Goal: Information Seeking & Learning: Learn about a topic

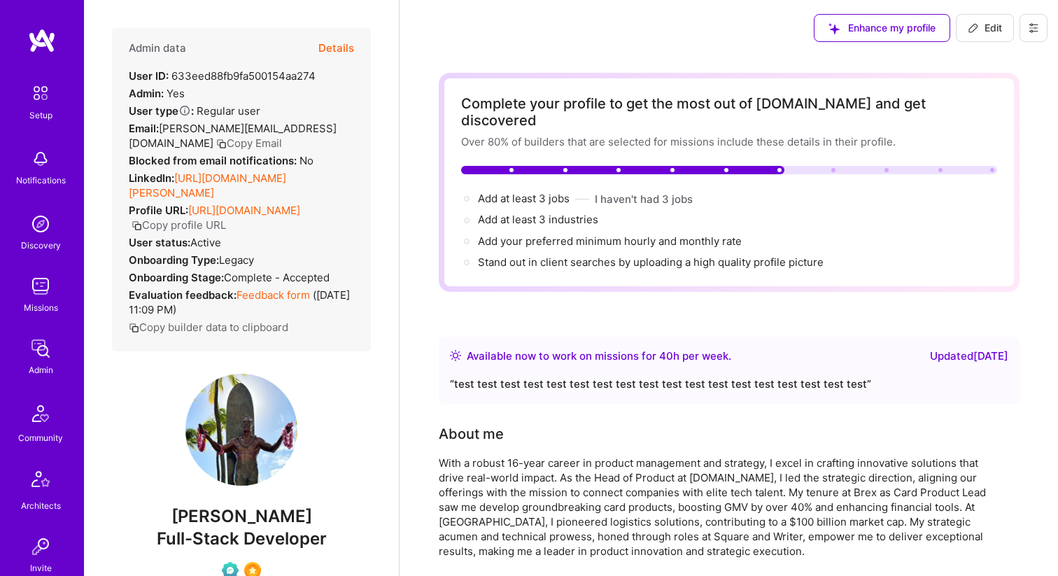
scroll to position [322, 0]
click at [43, 348] on icon at bounding box center [40, 348] width 27 height 27
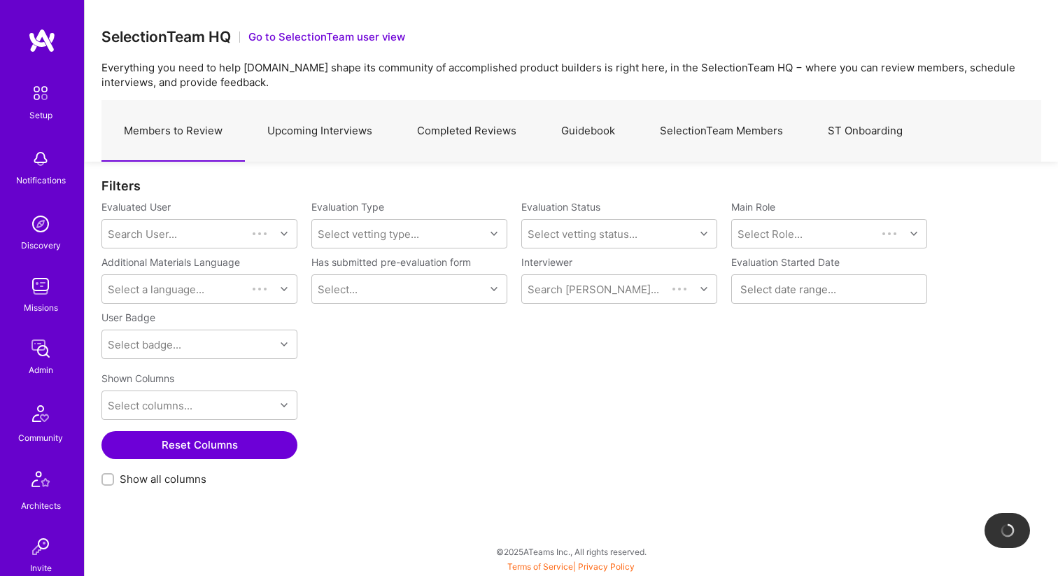
click at [40, 340] on img at bounding box center [41, 349] width 28 height 28
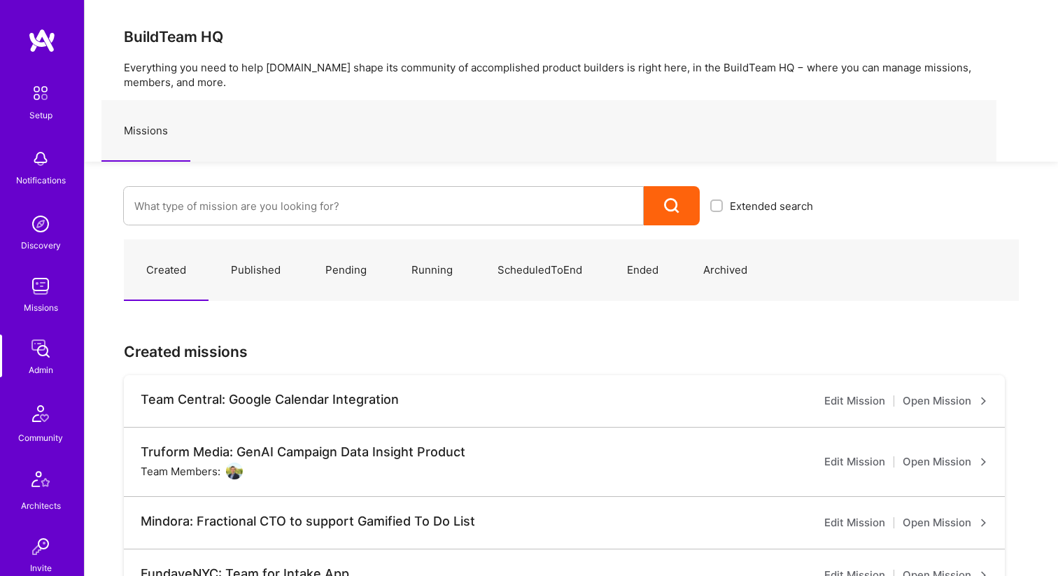
click at [38, 416] on img at bounding box center [41, 414] width 34 height 34
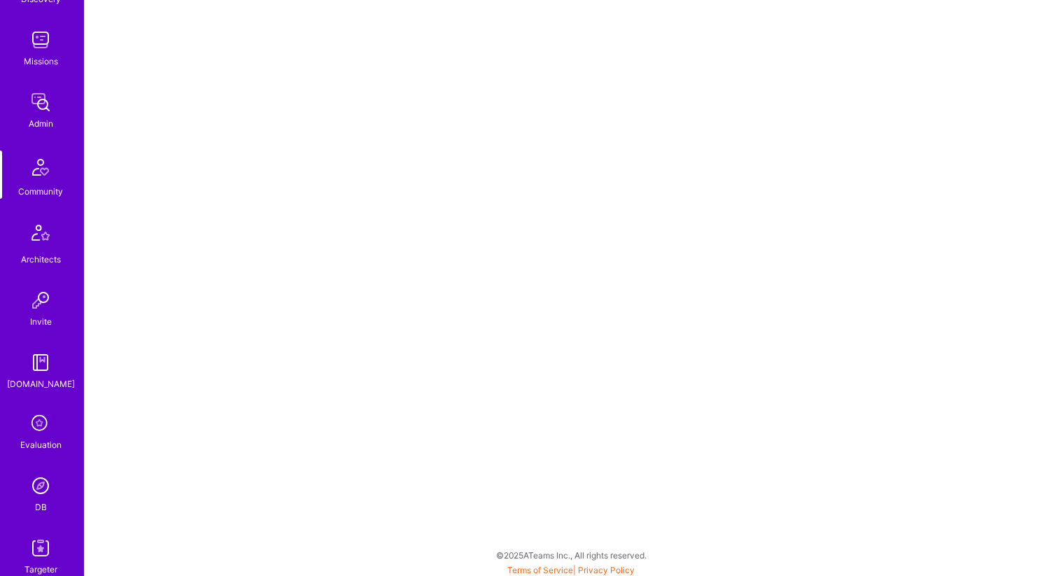
scroll to position [249, 0]
click at [43, 432] on icon at bounding box center [40, 421] width 27 height 27
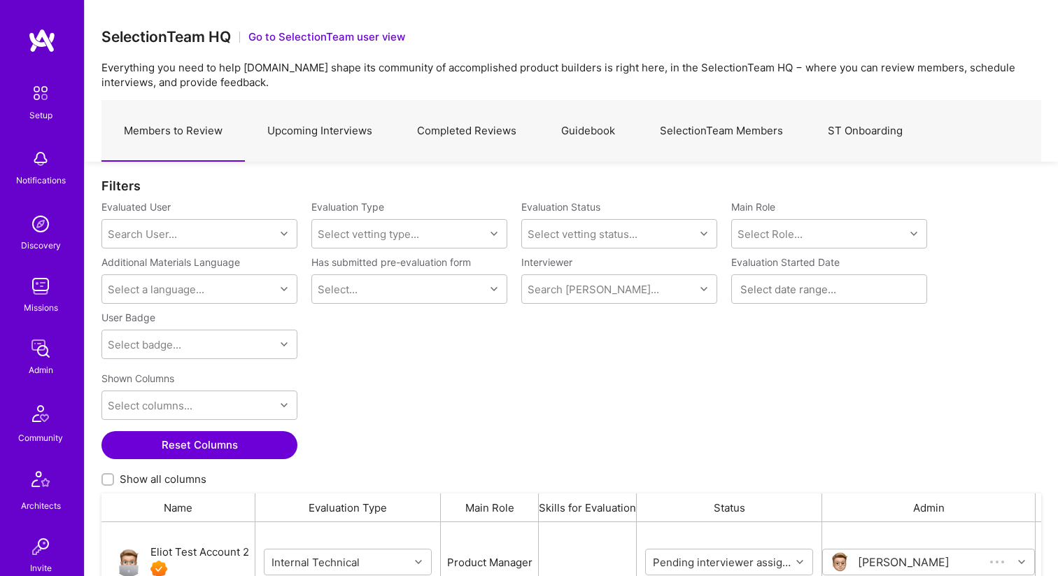
scroll to position [429, 940]
click at [700, 127] on link "SelectionTeam Members" at bounding box center [722, 131] width 168 height 61
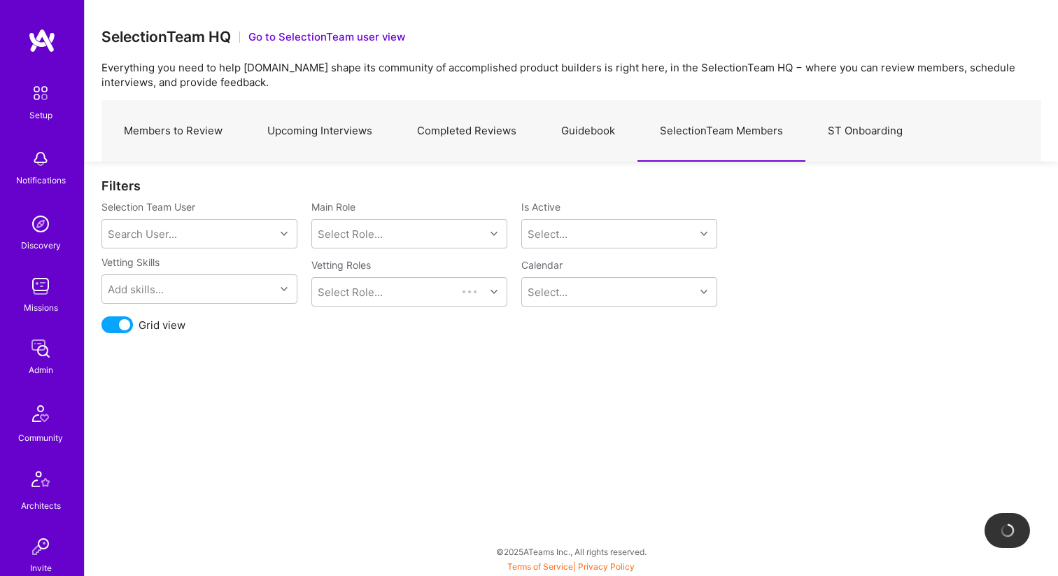
click at [580, 120] on link "Guidebook" at bounding box center [588, 131] width 99 height 61
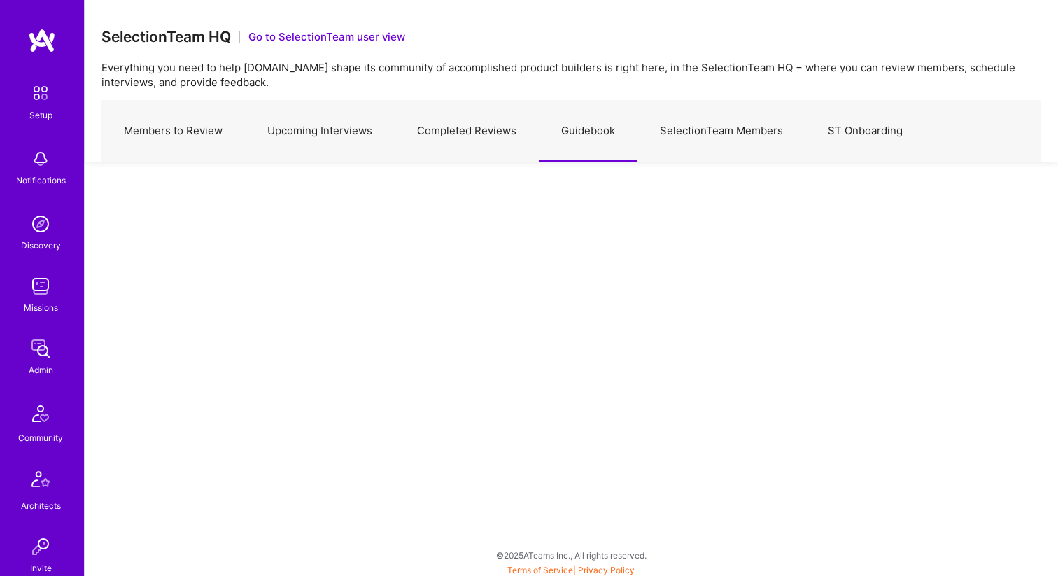
click at [444, 134] on link "Completed Reviews" at bounding box center [467, 131] width 144 height 61
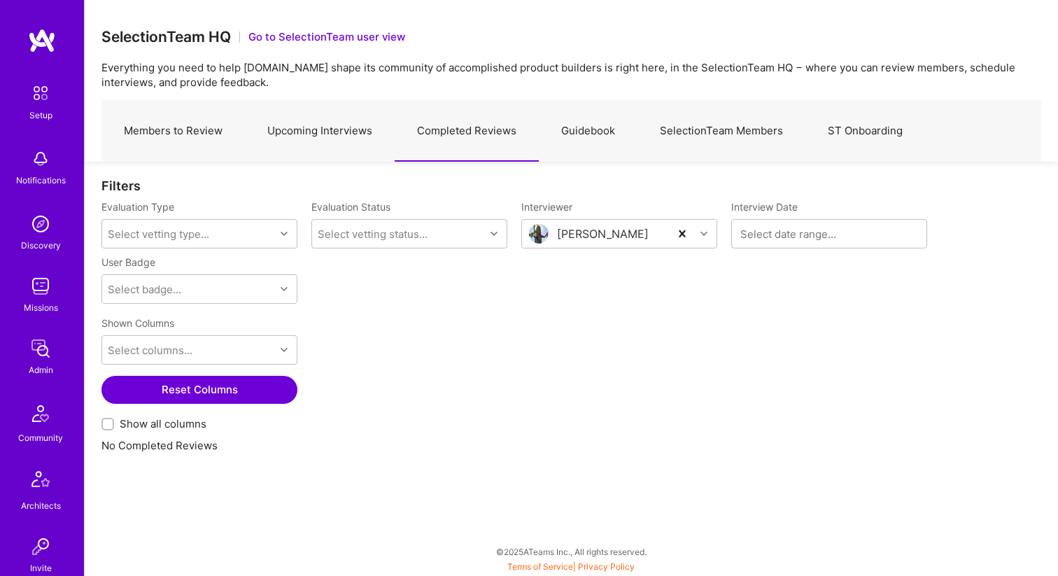
click at [306, 140] on link "Upcoming Interviews" at bounding box center [320, 131] width 150 height 61
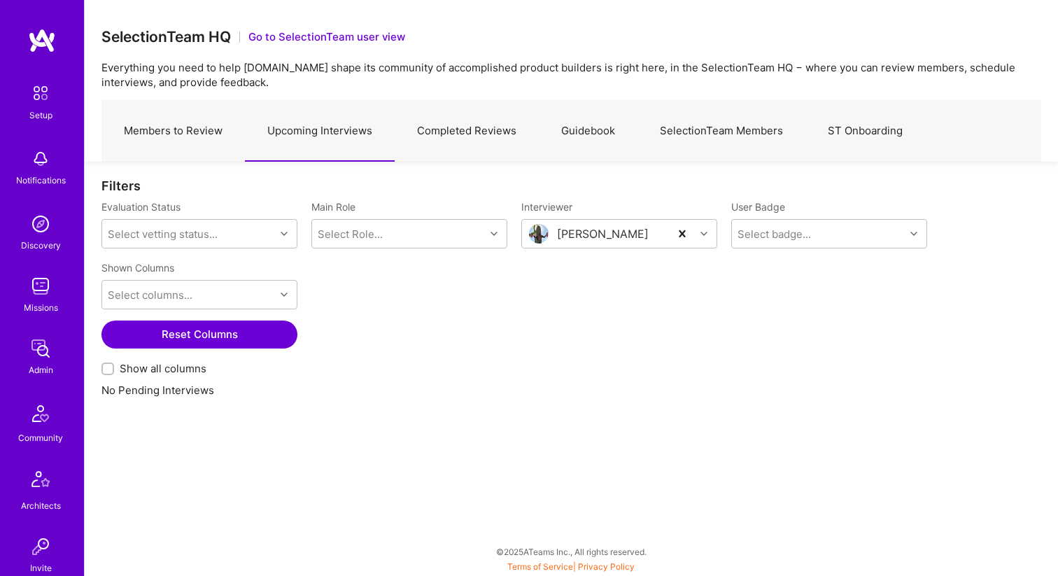
click at [197, 128] on link "Members to Review" at bounding box center [172, 131] width 143 height 61
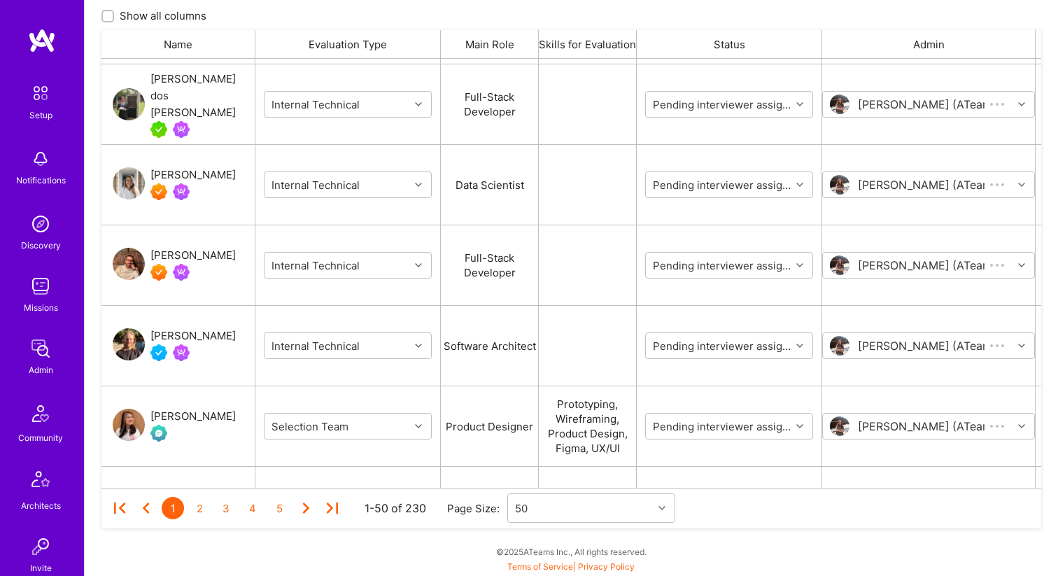
scroll to position [3596, 0]
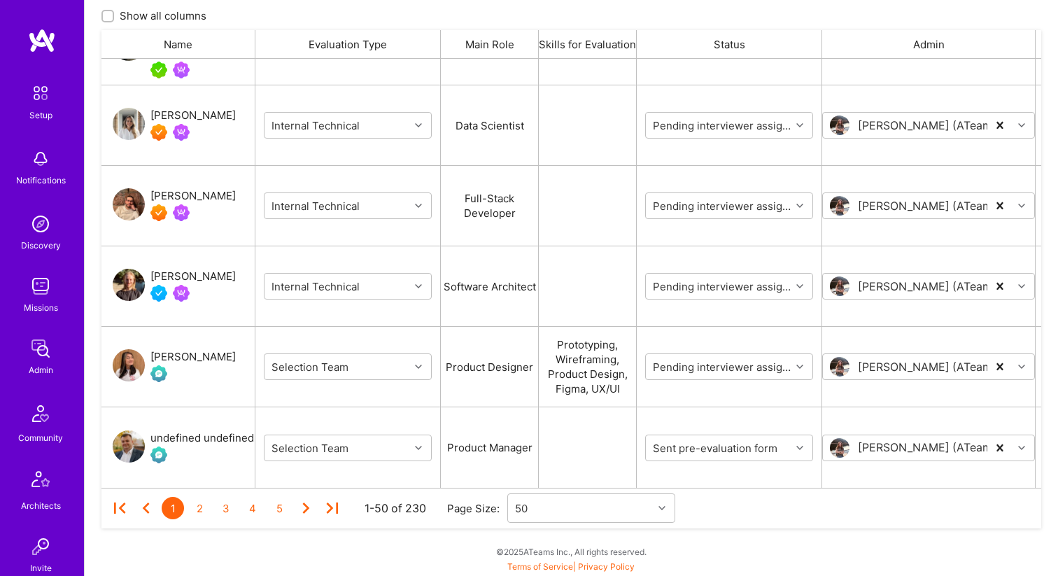
click at [134, 449] on img "grid" at bounding box center [129, 446] width 32 height 32
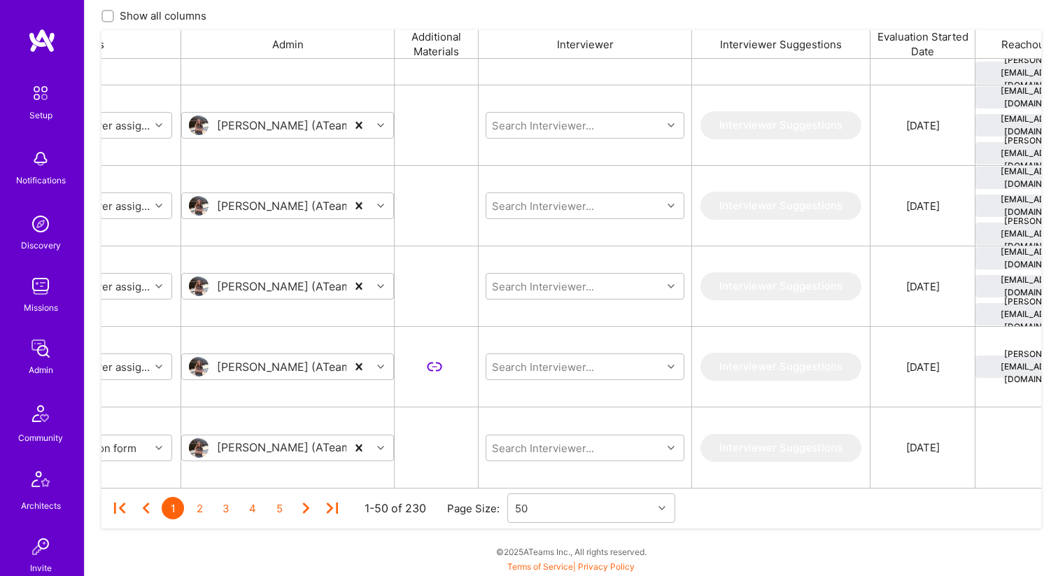
scroll to position [0, 0]
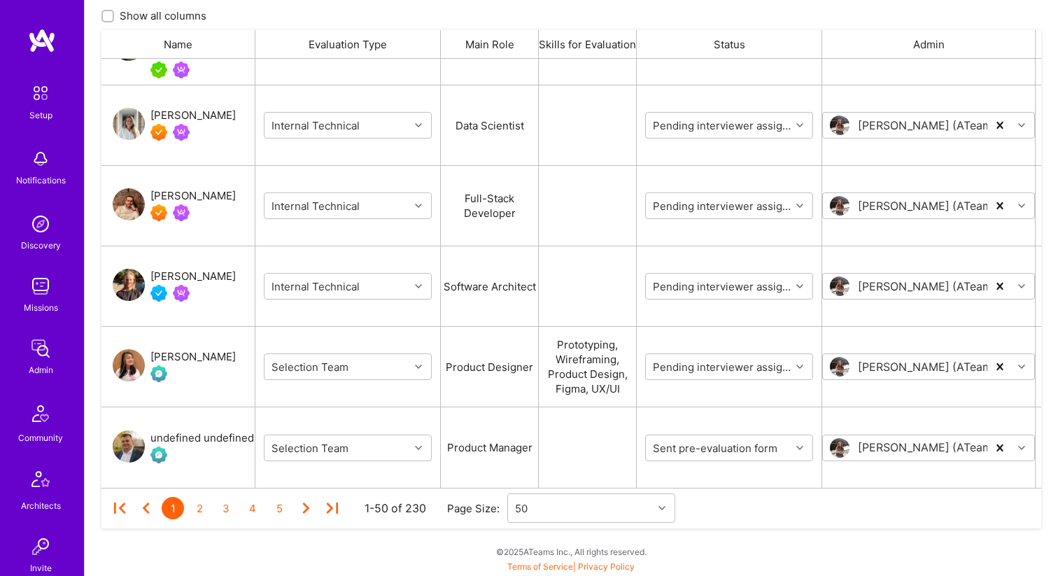
click at [122, 202] on img "grid" at bounding box center [129, 204] width 32 height 32
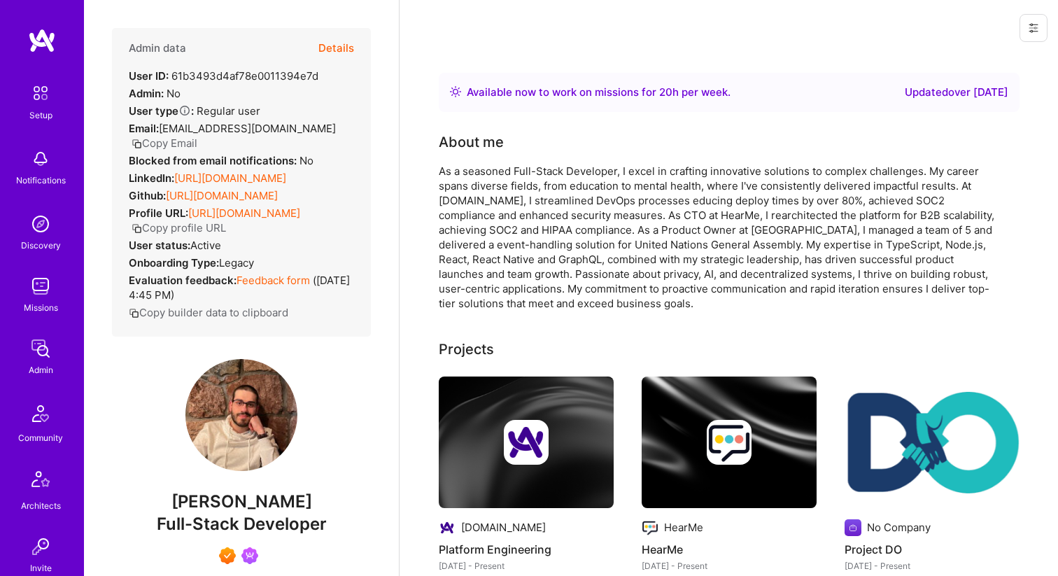
click at [335, 48] on button "Details" at bounding box center [336, 48] width 36 height 41
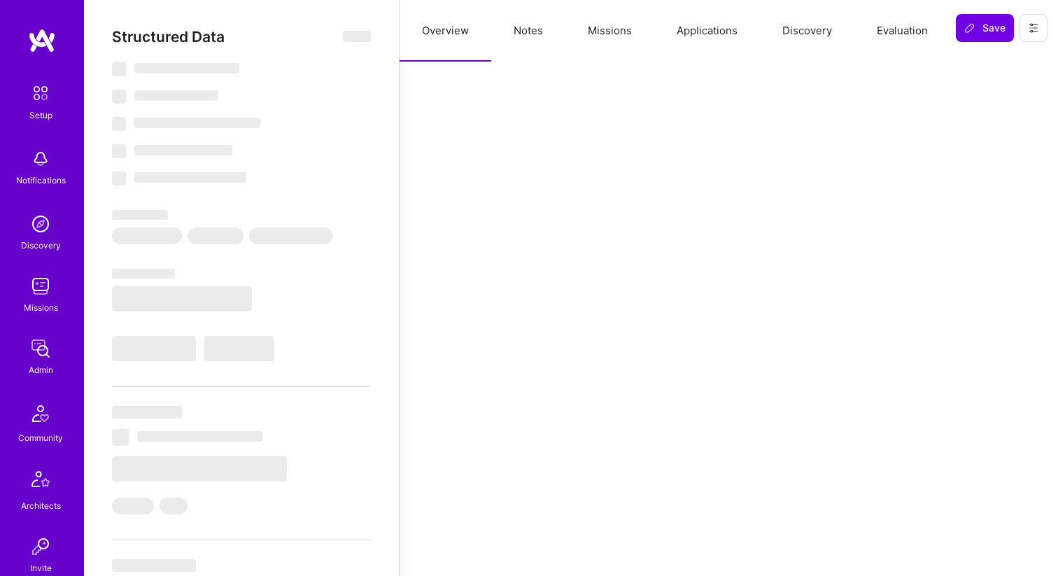
select select "Right Now"
select select "7"
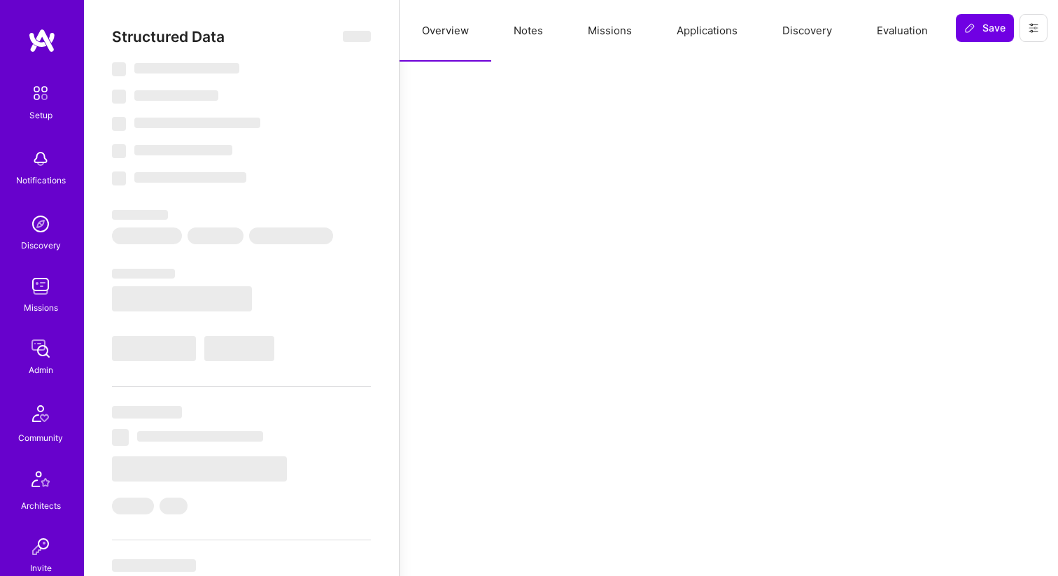
select select "AM"
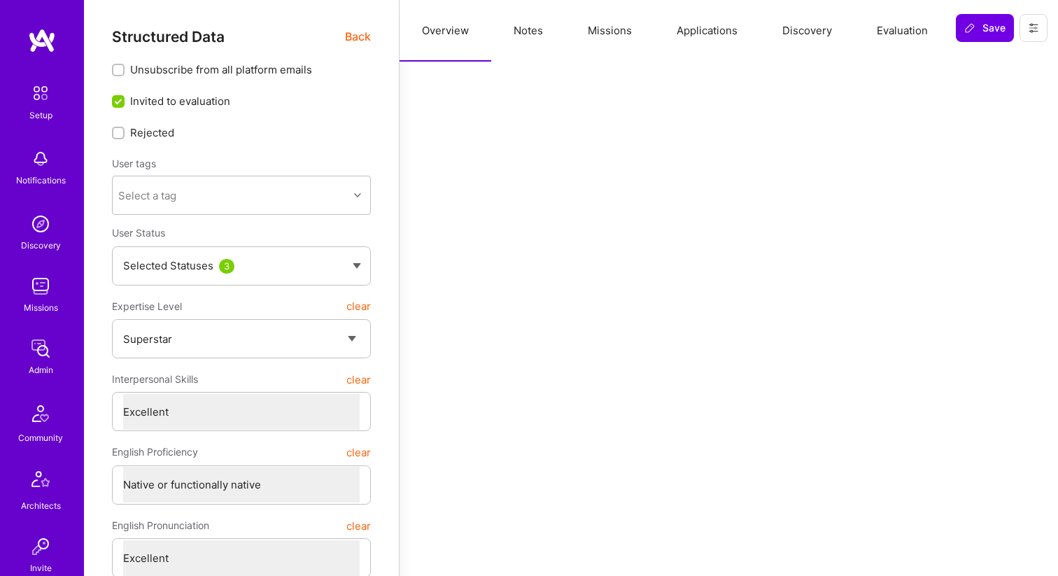
click at [915, 40] on button "Evaluation" at bounding box center [903, 31] width 96 height 62
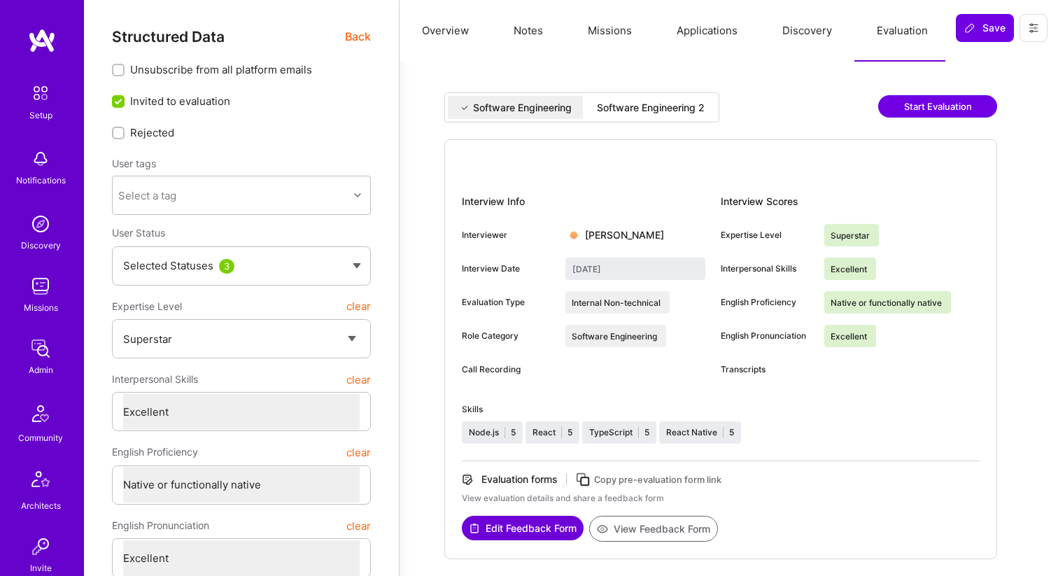
click at [645, 114] on div "Software Engineering 2" at bounding box center [651, 107] width 130 height 23
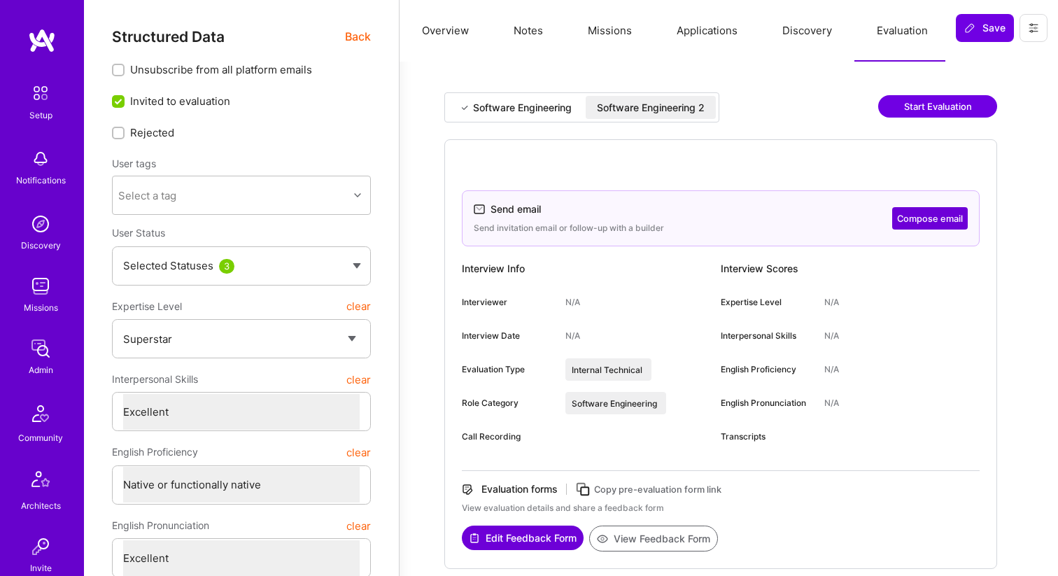
click at [516, 116] on div "Software Engineering" at bounding box center [515, 107] width 135 height 23
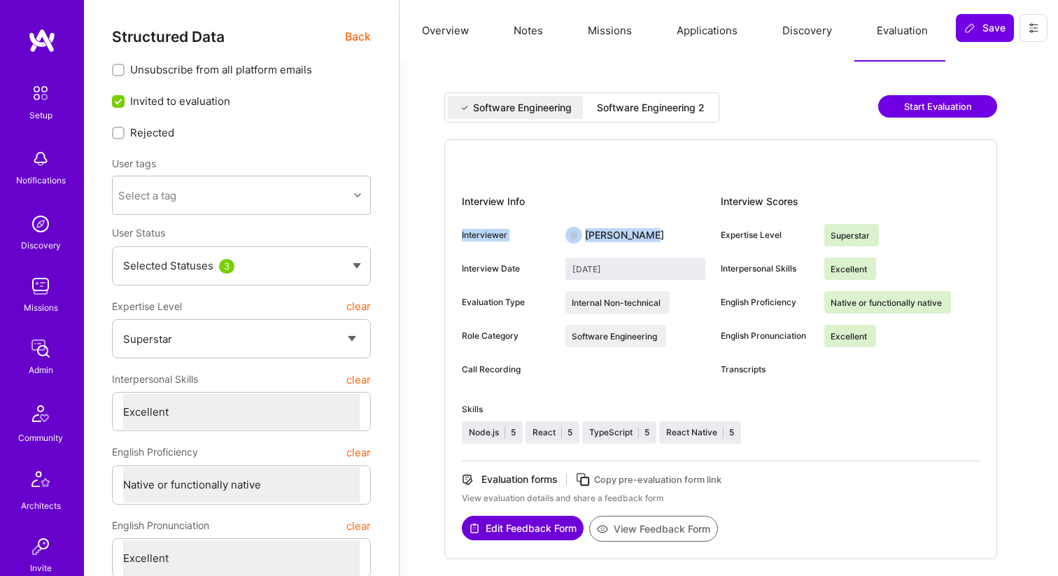
drag, startPoint x: 670, startPoint y: 233, endPoint x: 558, endPoint y: 223, distance: 112.5
click at [558, 223] on div "Interview Info Interviewer [PERSON_NAME] Interview Date [DATE] Evaluation Type …" at bounding box center [591, 291] width 259 height 202
click at [612, 168] on div at bounding box center [721, 168] width 518 height 22
